Goal: Task Accomplishment & Management: Use online tool/utility

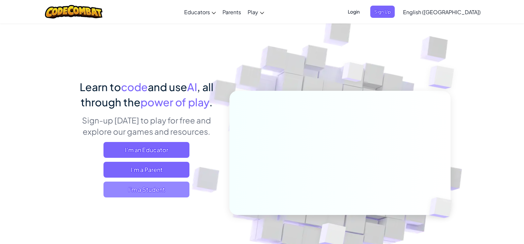
click at [121, 187] on span "I'm a Student" at bounding box center [146, 190] width 86 height 16
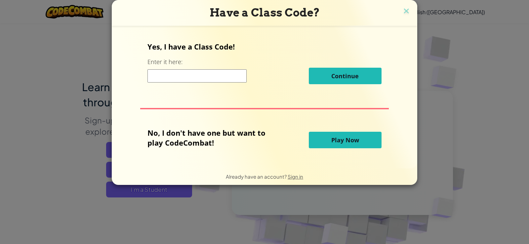
click at [361, 137] on button "Play Now" at bounding box center [345, 140] width 73 height 17
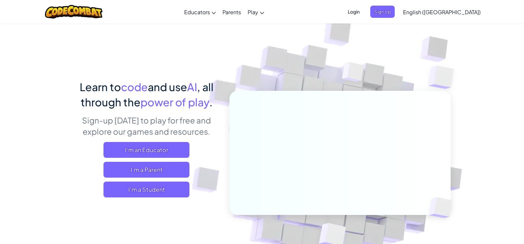
click at [363, 14] on span "Login" at bounding box center [354, 12] width 20 height 12
